Goal: Task Accomplishment & Management: Manage account settings

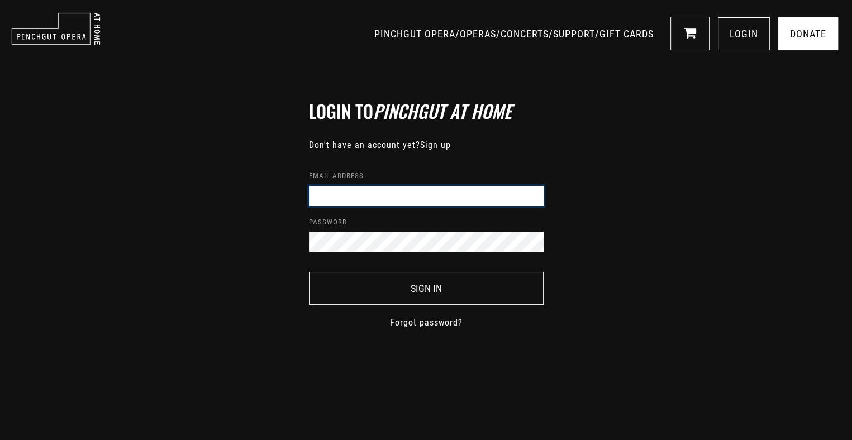
click at [334, 191] on input "Email address" at bounding box center [426, 196] width 235 height 20
type input "[EMAIL_ADDRESS][DOMAIN_NAME]"
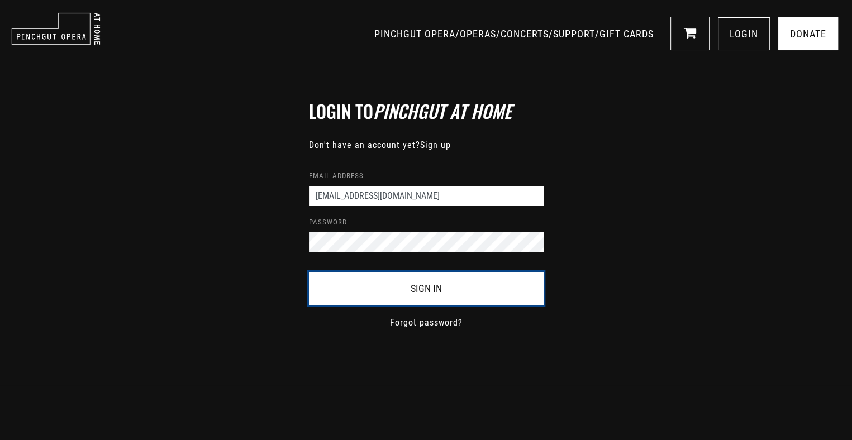
click at [420, 289] on button "Sign In" at bounding box center [426, 288] width 235 height 33
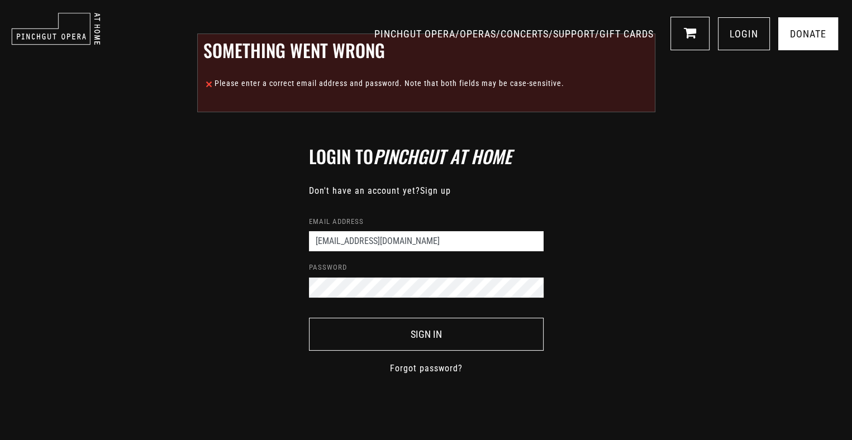
scroll to position [112, 0]
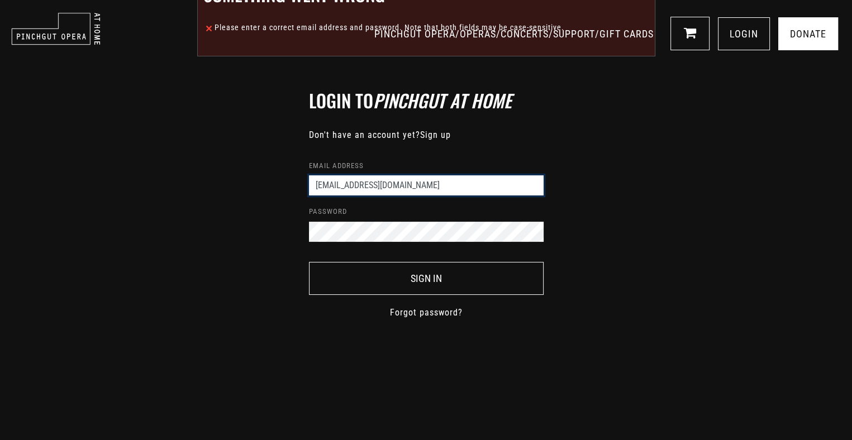
drag, startPoint x: 402, startPoint y: 184, endPoint x: 342, endPoint y: 187, distance: 60.4
click at [342, 187] on input "neraliecocks@gmail.com" at bounding box center [426, 185] width 235 height 20
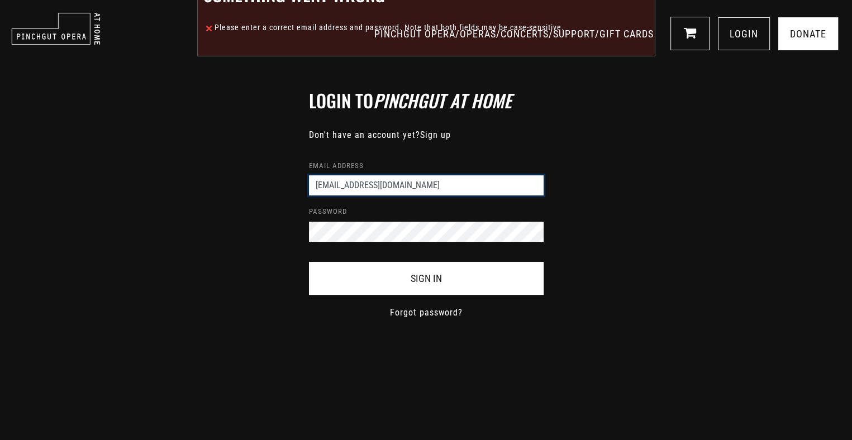
type input "neraliec@tpg.com.au"
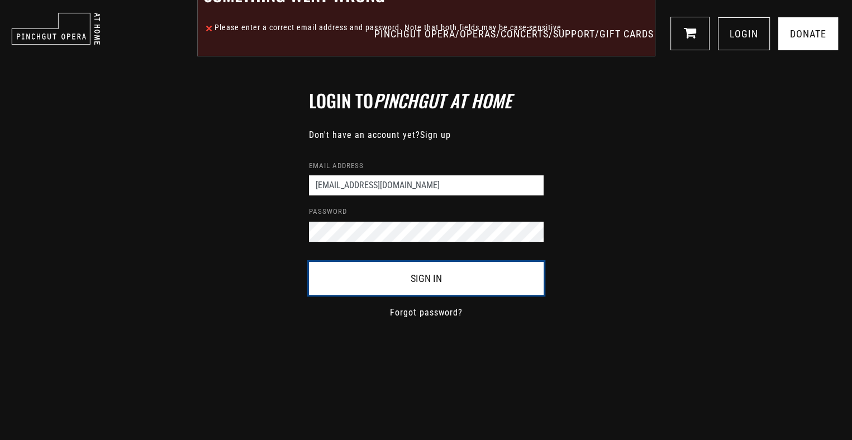
click at [412, 282] on button "Sign In" at bounding box center [426, 278] width 235 height 33
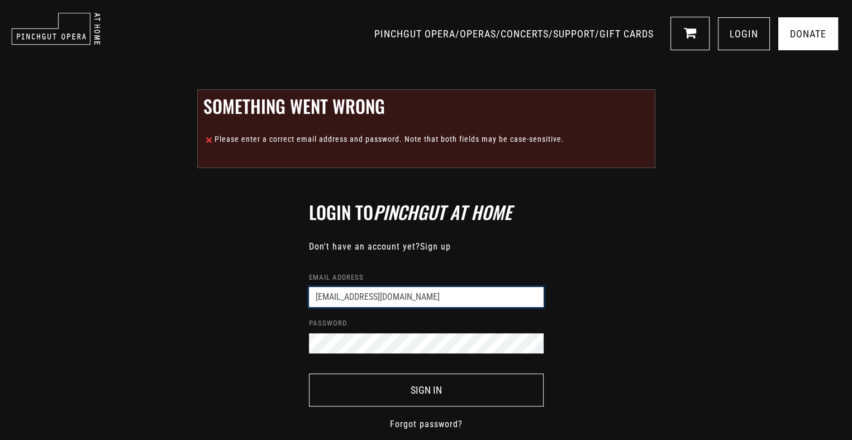
drag, startPoint x: 396, startPoint y: 303, endPoint x: 194, endPoint y: 293, distance: 201.4
click at [201, 293] on div "Login to Pinchgut At Home Don't have an account yet? Sign up Email address nera…" at bounding box center [426, 311] width 852 height 352
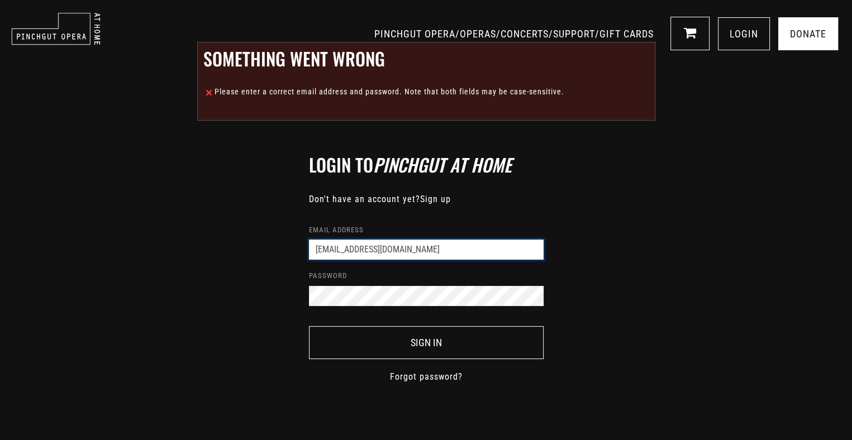
scroll to position [112, 0]
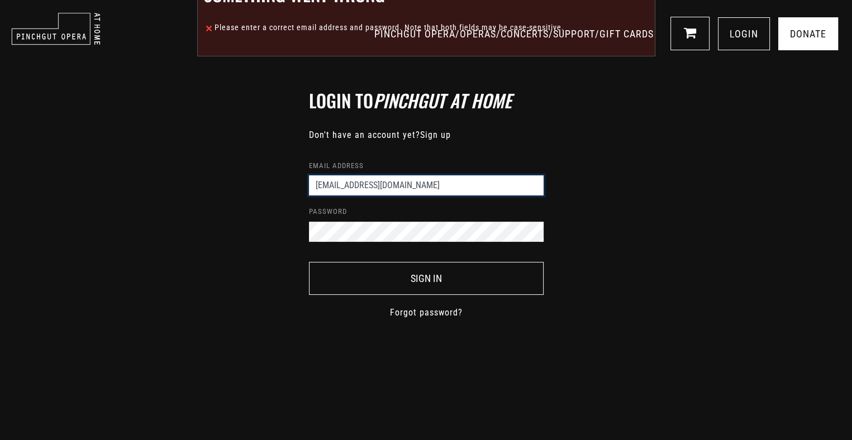
type input "neraliecocks@gmail.com"
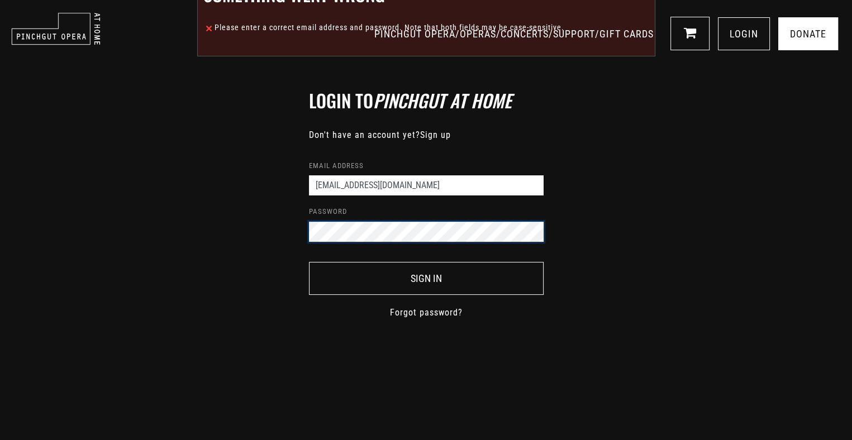
click at [232, 222] on div "Login to Pinchgut At Home Don't have an account yet? Sign up Email address nera…" at bounding box center [426, 199] width 852 height 352
click at [423, 309] on link "Forgot password?" at bounding box center [426, 312] width 73 height 13
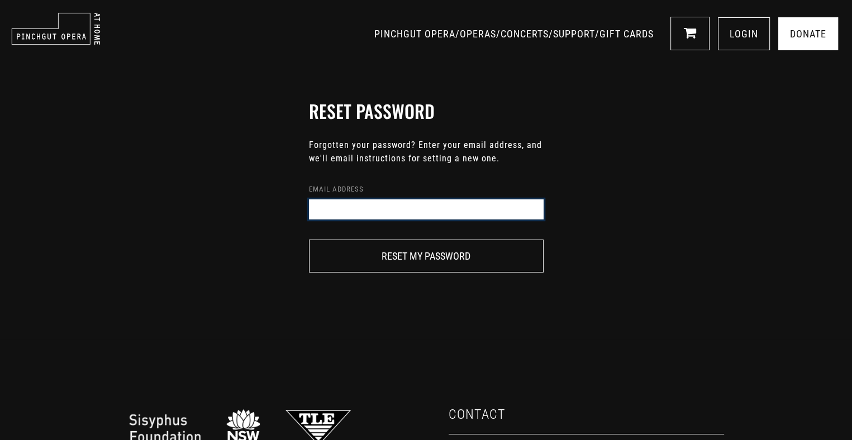
click at [322, 208] on input "Email address" at bounding box center [426, 209] width 235 height 20
type input "neraliecocks@gmail.com"
click at [309, 240] on button "Reset my password" at bounding box center [426, 256] width 235 height 33
